Goal: Transaction & Acquisition: Download file/media

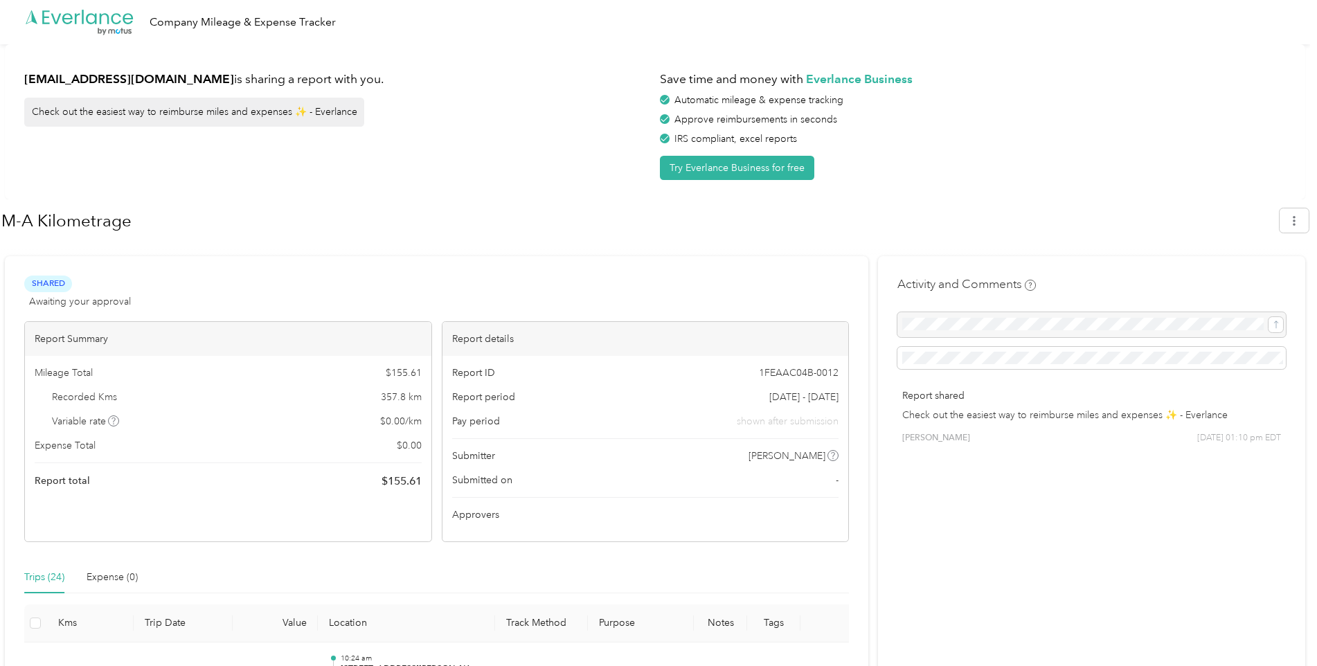
click at [459, 252] on div at bounding box center [655, 250] width 1308 height 15
click at [1296, 232] on button "button" at bounding box center [1294, 220] width 29 height 24
click at [1275, 279] on span "Download" at bounding box center [1262, 286] width 46 height 15
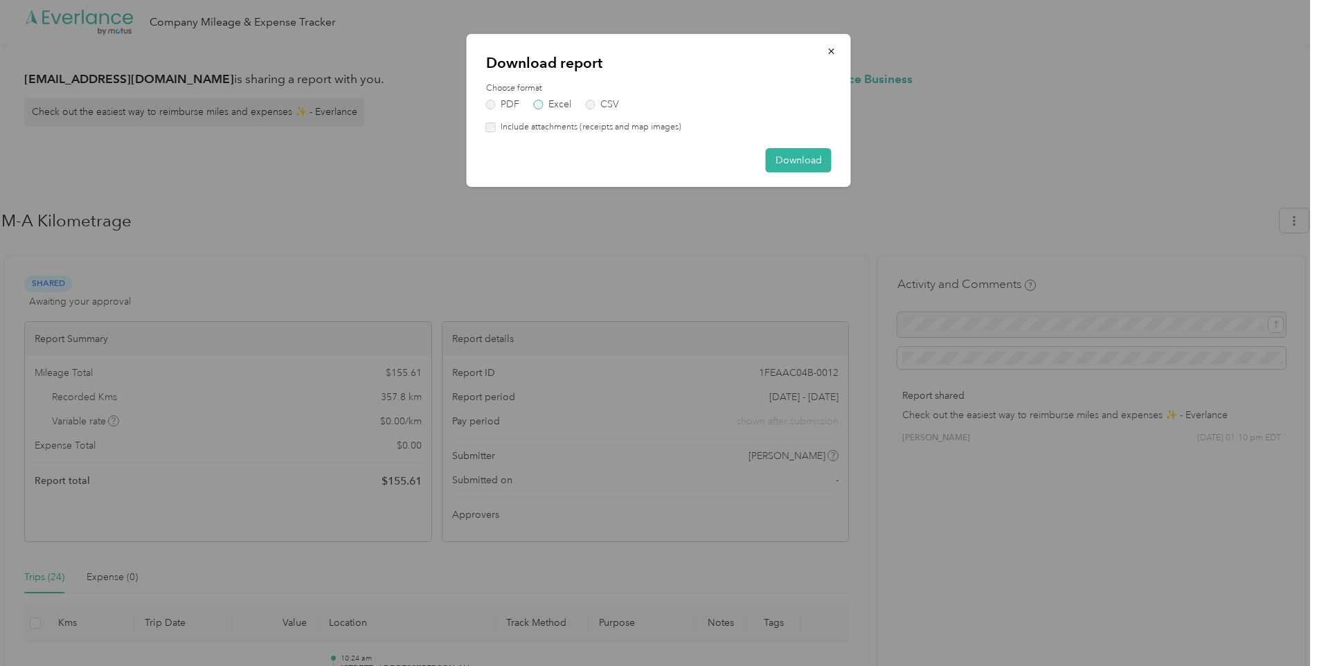
click at [561, 105] on label "Excel" at bounding box center [552, 105] width 37 height 10
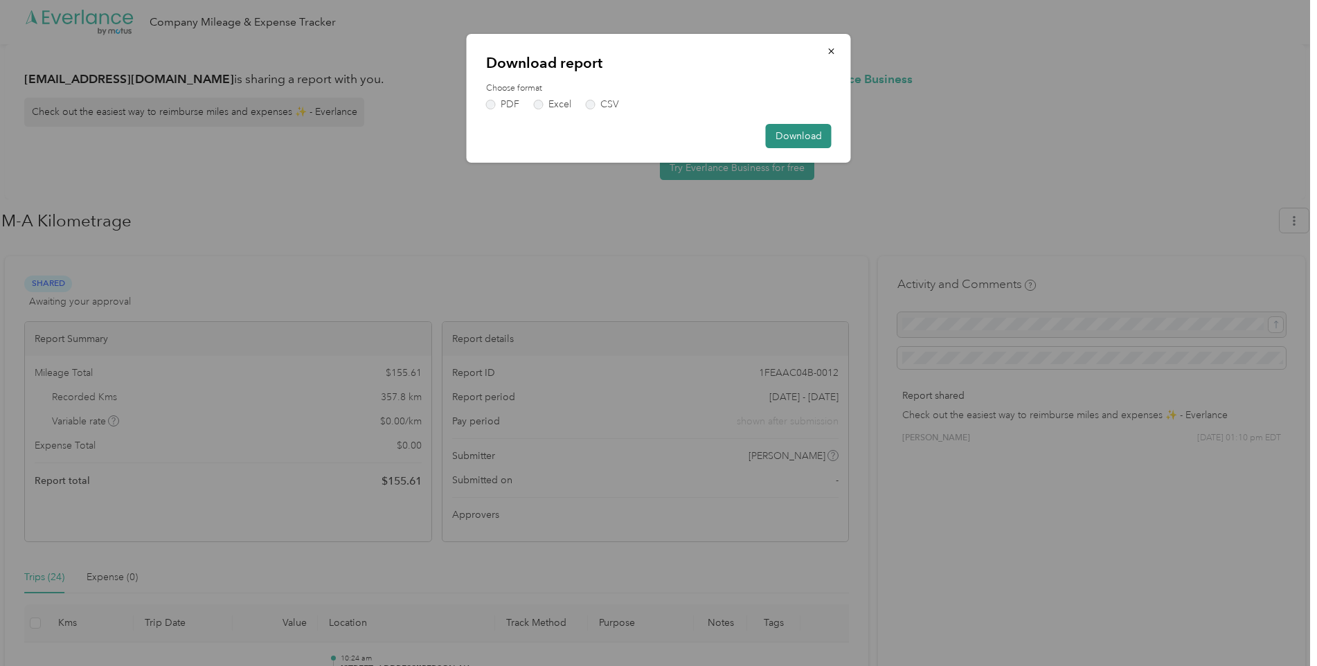
click at [794, 133] on button "Download" at bounding box center [799, 136] width 66 height 24
